Goal: Task Accomplishment & Management: Manage account settings

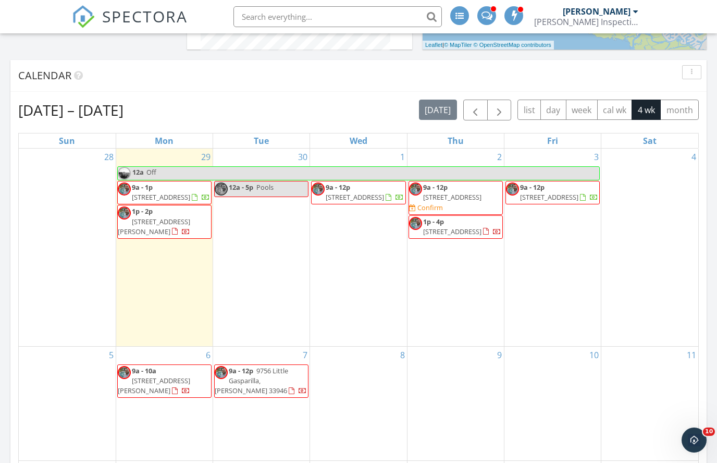
scroll to position [625, 0]
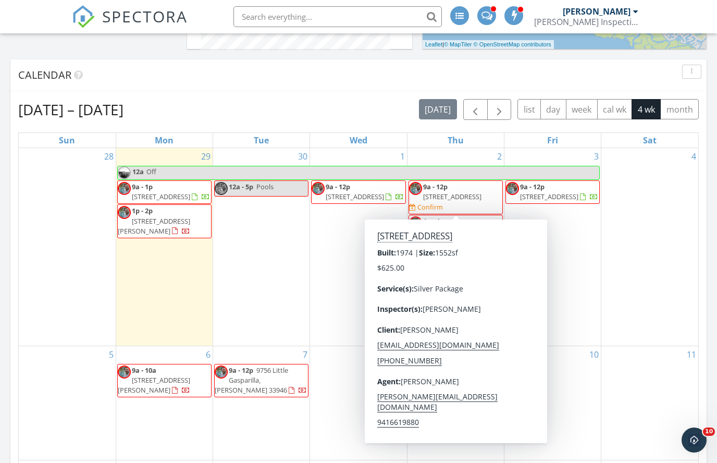
click at [466, 192] on span "4009 Yucatan Cir, Port Charlotte 33948" at bounding box center [452, 196] width 58 height 9
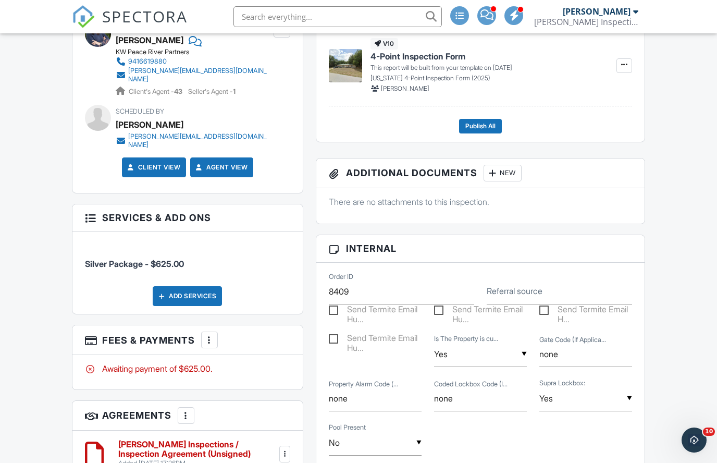
scroll to position [677, 0]
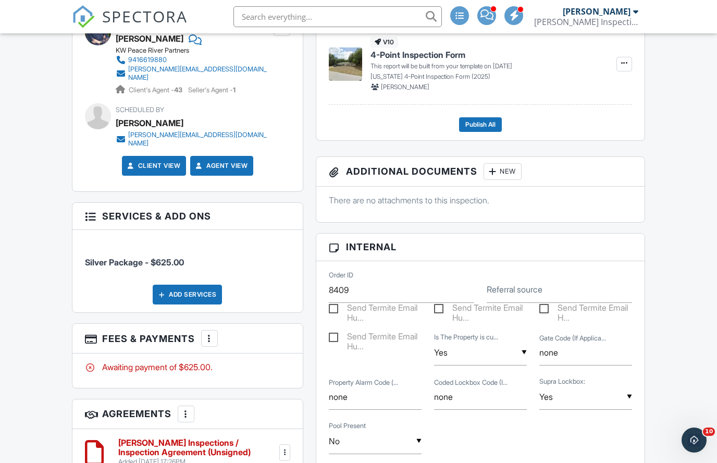
click at [337, 305] on label "Send Termite Email Hu..." at bounding box center [375, 309] width 93 height 13
click at [336, 307] on input "Send Termite Email Hu..." at bounding box center [332, 310] width 7 height 7
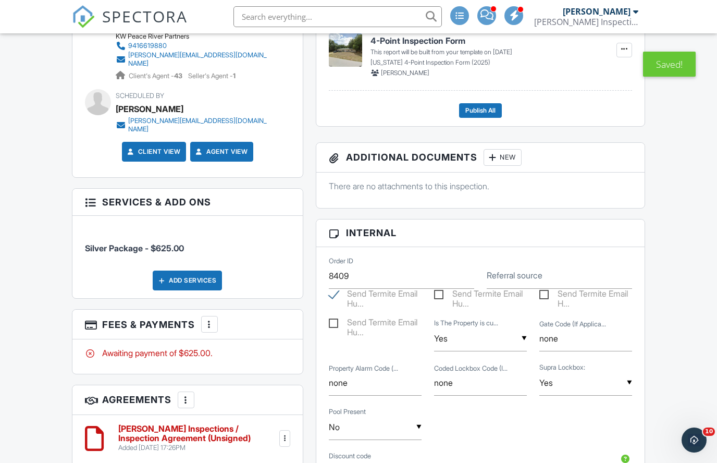
scroll to position [691, 0]
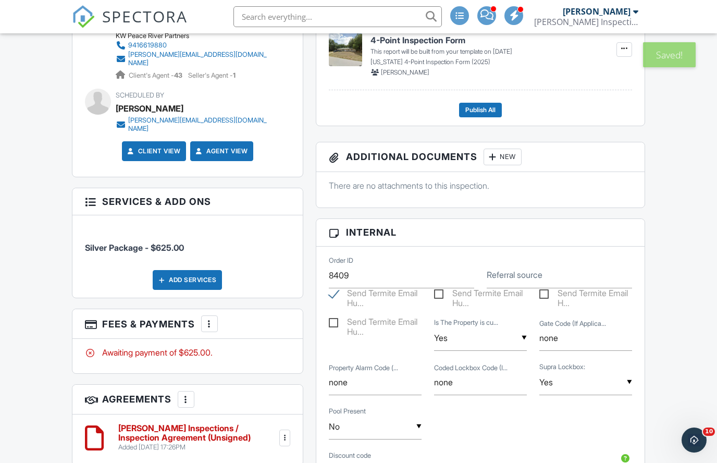
click at [379, 300] on label "Send Termite Email Hu..." at bounding box center [375, 294] width 93 height 13
click at [382, 299] on label "Send Termite Email Hu..." at bounding box center [375, 294] width 93 height 13
click at [336, 299] on input "Send Termite Email Hu..." at bounding box center [332, 295] width 7 height 7
click at [381, 299] on label "Send Termite Email Hu..." at bounding box center [375, 294] width 93 height 13
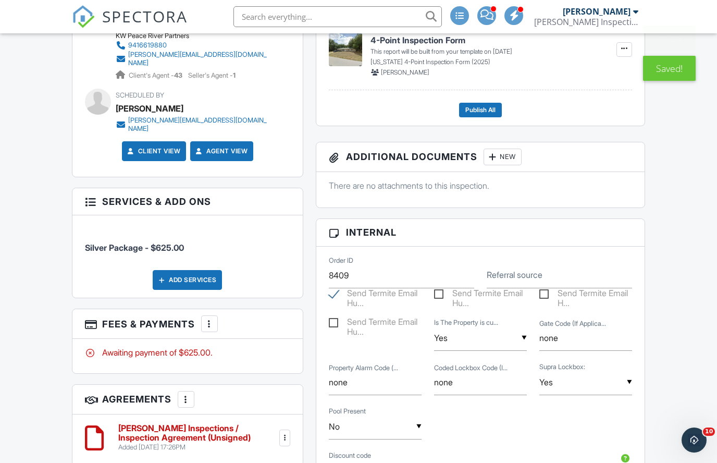
click at [375, 301] on label "Send Termite Email Hu..." at bounding box center [375, 294] width 93 height 13
click at [336, 299] on input "Send Termite Email Hu..." at bounding box center [332, 295] width 7 height 7
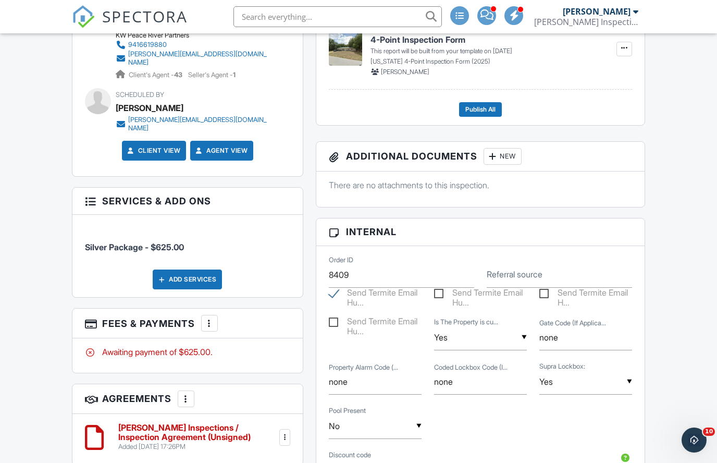
scroll to position [693, 0]
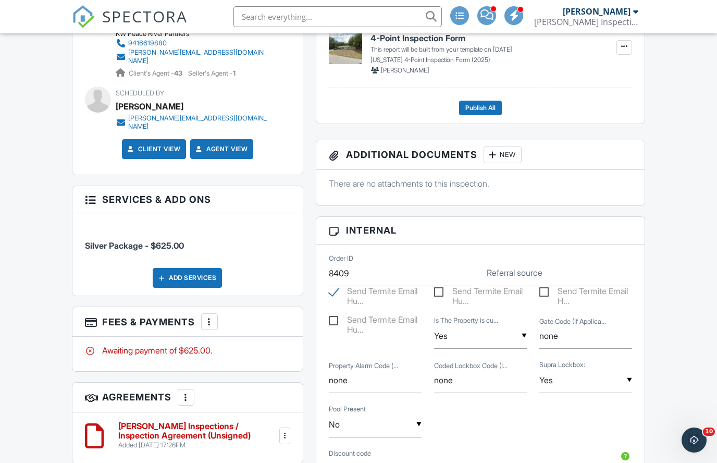
click at [370, 299] on label "Send Termite Email Hu..." at bounding box center [375, 292] width 93 height 13
click at [330, 291] on label "Send Termite Email Hu..." at bounding box center [375, 292] width 93 height 13
click at [330, 291] on input "Send Termite Email Hu..." at bounding box center [332, 293] width 7 height 7
checkbox input "true"
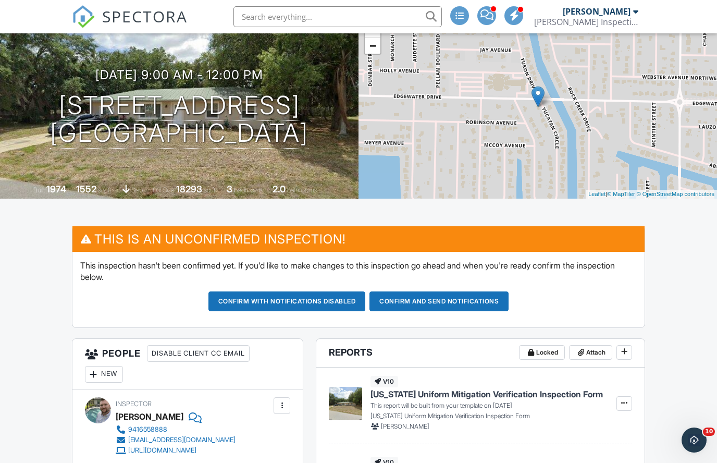
scroll to position [173, 0]
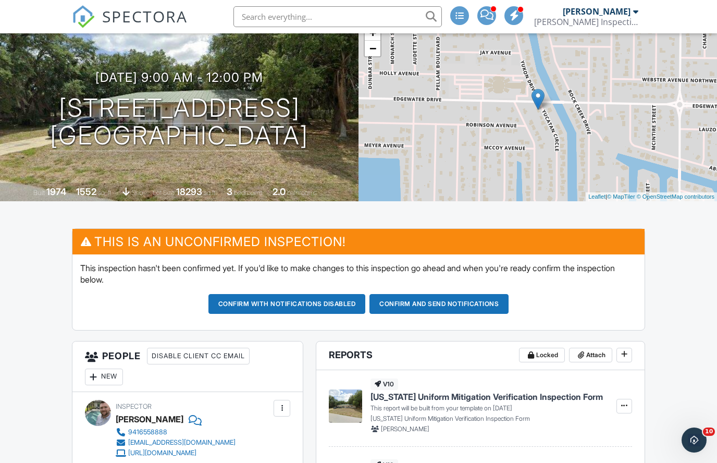
click at [451, 297] on button "Confirm and send notifications" at bounding box center [438, 304] width 139 height 20
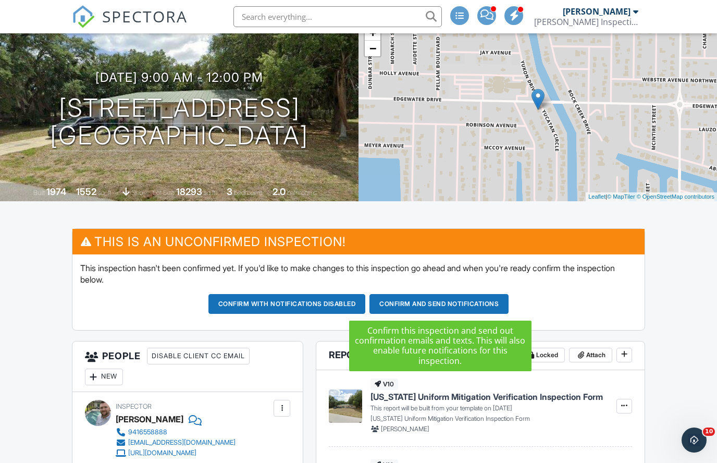
click at [447, 299] on button "Confirm and send notifications" at bounding box center [438, 304] width 139 height 20
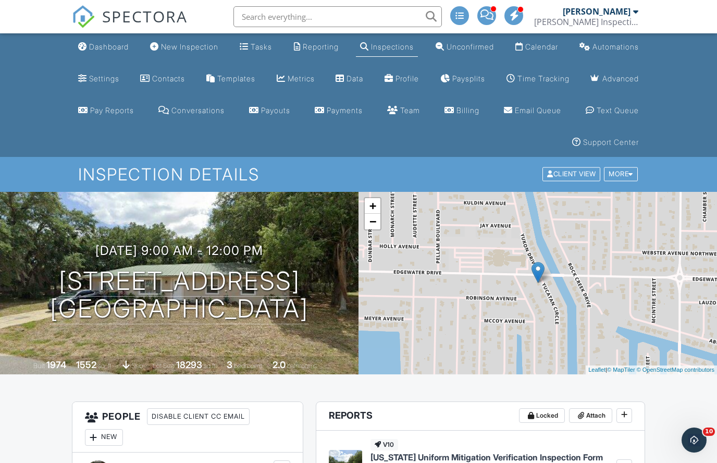
click at [275, 8] on input "text" at bounding box center [337, 16] width 208 height 21
type input "1154"
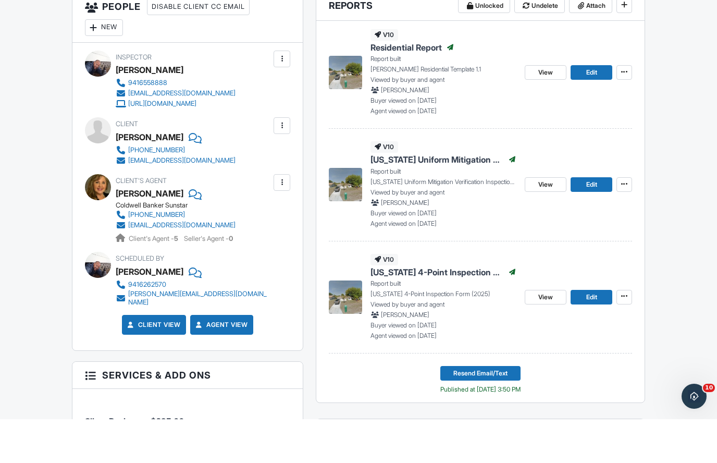
scroll to position [366, 0]
click at [543, 222] on span "View" at bounding box center [545, 227] width 15 height 10
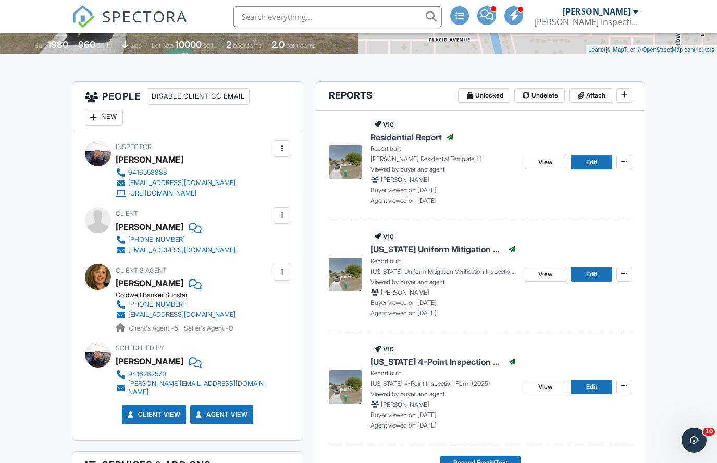
scroll to position [319, 0]
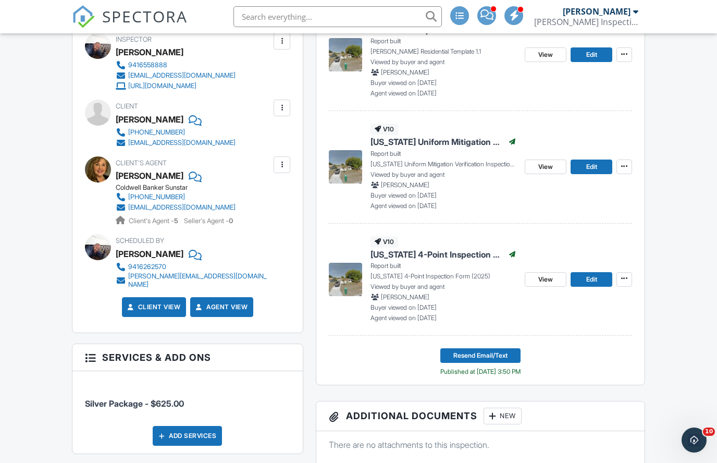
click at [549, 163] on span "View" at bounding box center [545, 167] width 15 height 10
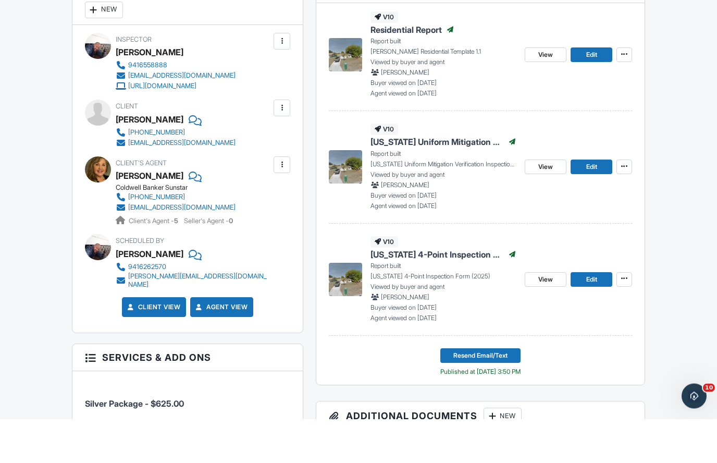
click at [625, 207] on icon at bounding box center [624, 210] width 6 height 7
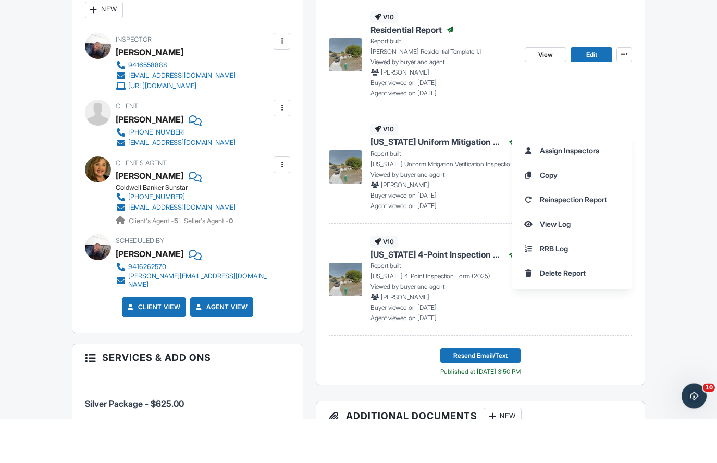
click at [469, 225] on div "[PERSON_NAME]" at bounding box center [443, 229] width 146 height 9
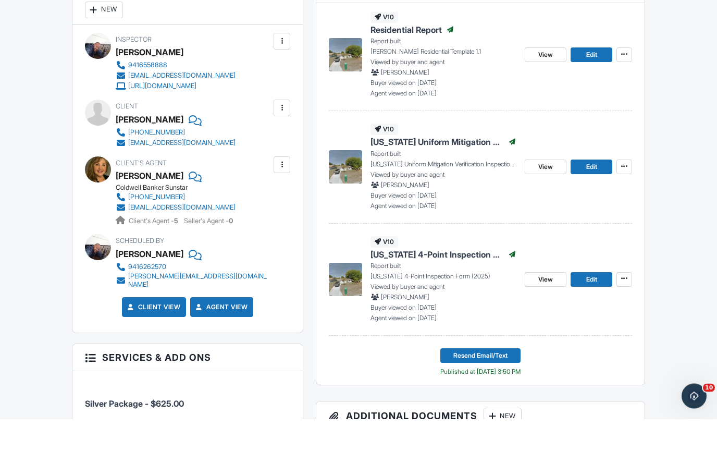
click at [478, 180] on span "[US_STATE] Uniform Mitigation Verification Inspection Form" at bounding box center [436, 185] width 133 height 11
click at [543, 204] on link "View" at bounding box center [546, 211] width 42 height 15
